Goal: Task Accomplishment & Management: Manage account settings

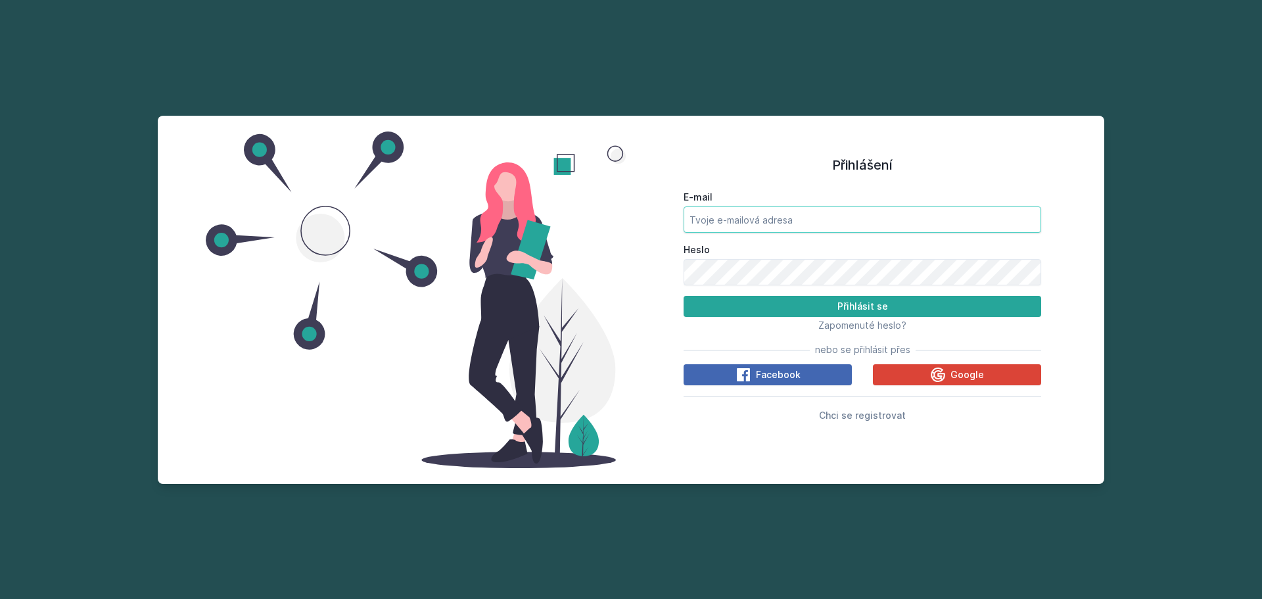
click at [800, 215] on input "E-mail" at bounding box center [863, 219] width 358 height 26
click at [703, 78] on div "Přihlášení E-mail Heslo Přihlásit se Zapomenuté heslo? nebo se přihlásit přes F…" at bounding box center [631, 299] width 1262 height 599
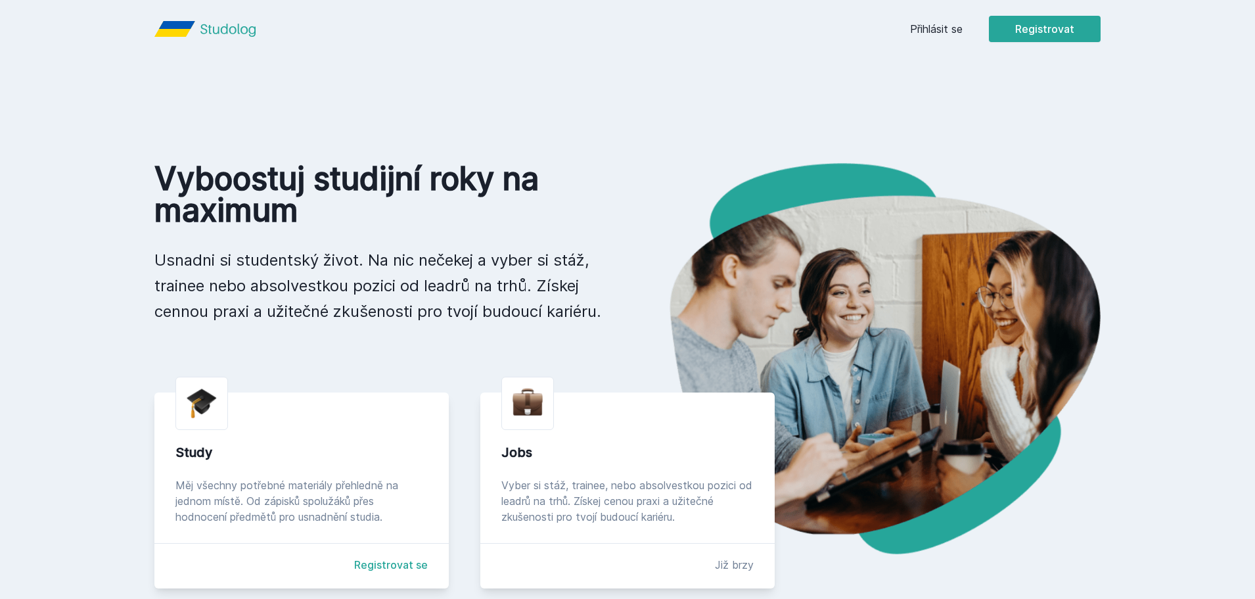
click at [928, 29] on link "Přihlásit se" at bounding box center [936, 29] width 53 height 16
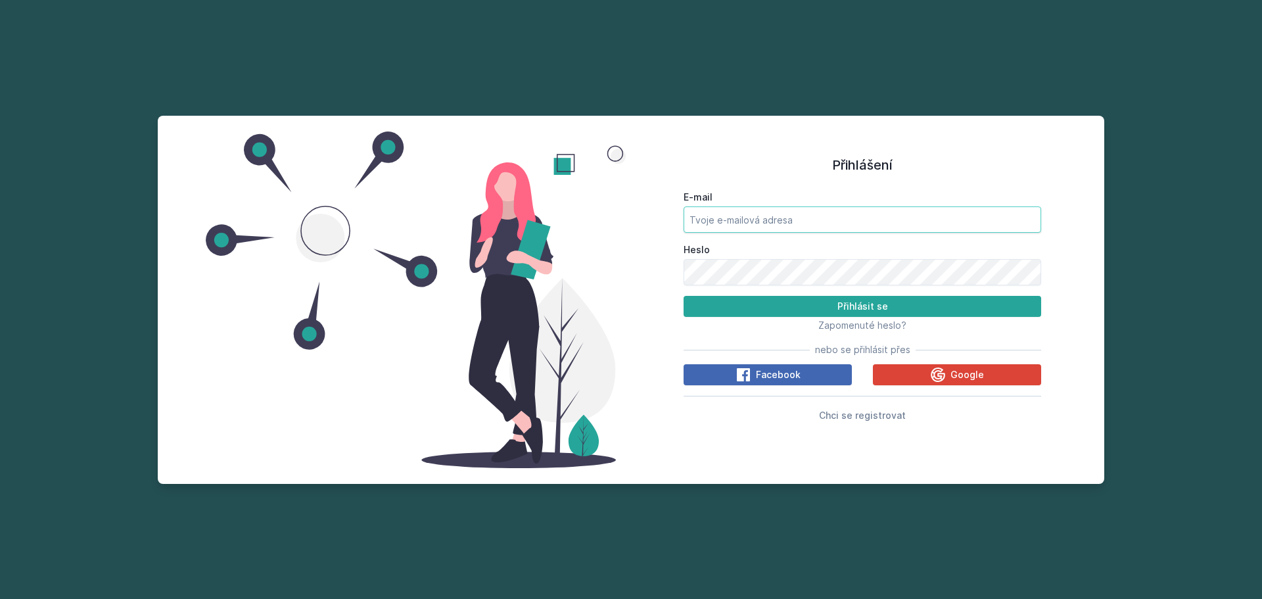
click at [768, 216] on input "E-mail" at bounding box center [863, 219] width 358 height 26
type input "[EMAIL_ADDRESS][DOMAIN_NAME]"
click at [684, 296] on button "Přihlásit se" at bounding box center [863, 306] width 358 height 21
click at [942, 105] on div "Přihlášení E-mail [EMAIL_ADDRESS][DOMAIN_NAME] [PERSON_NAME] se Zapomenuté hesl…" at bounding box center [631, 299] width 1262 height 599
